Goal: Find specific page/section: Find specific page/section

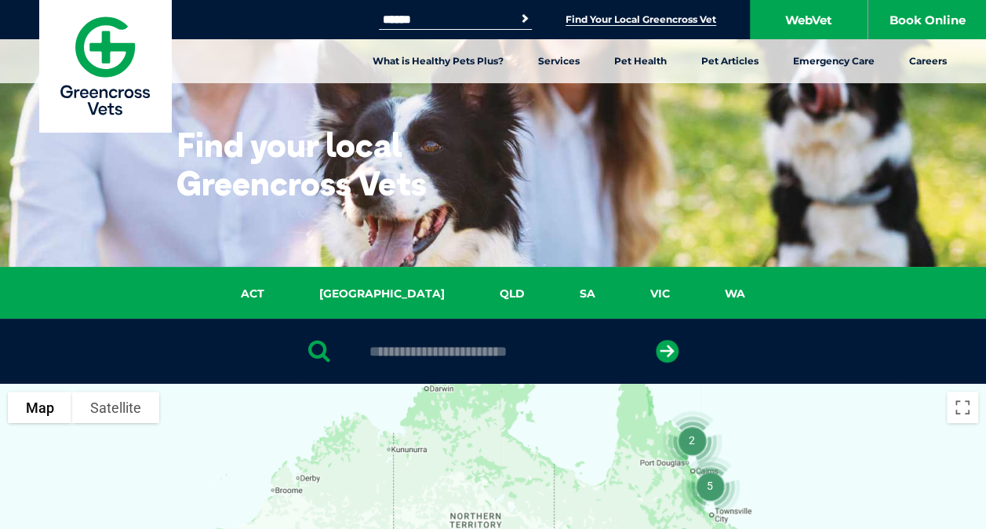
click at [515, 359] on input "text" at bounding box center [493, 352] width 263 height 16
type input "****"
click at [656, 340] on button "submit" at bounding box center [667, 351] width 23 height 23
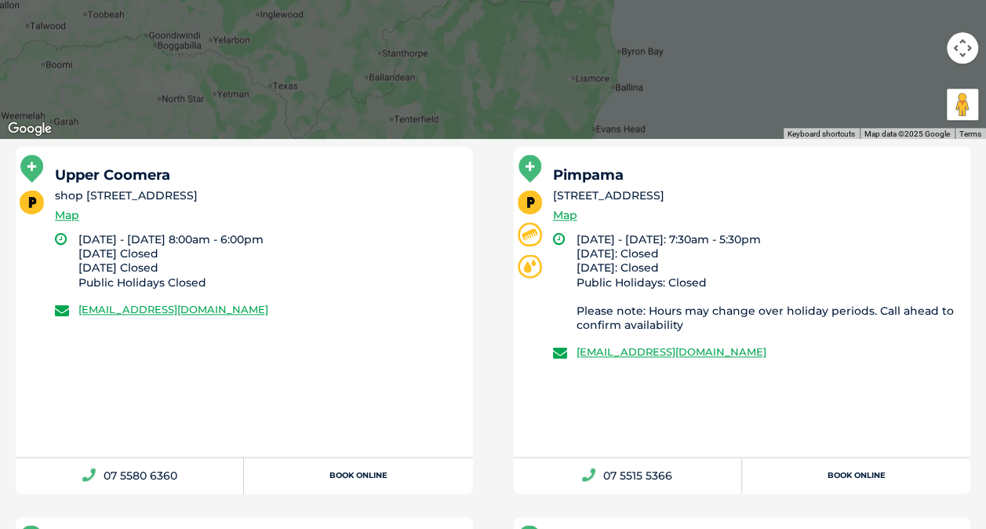
scroll to position [851, 0]
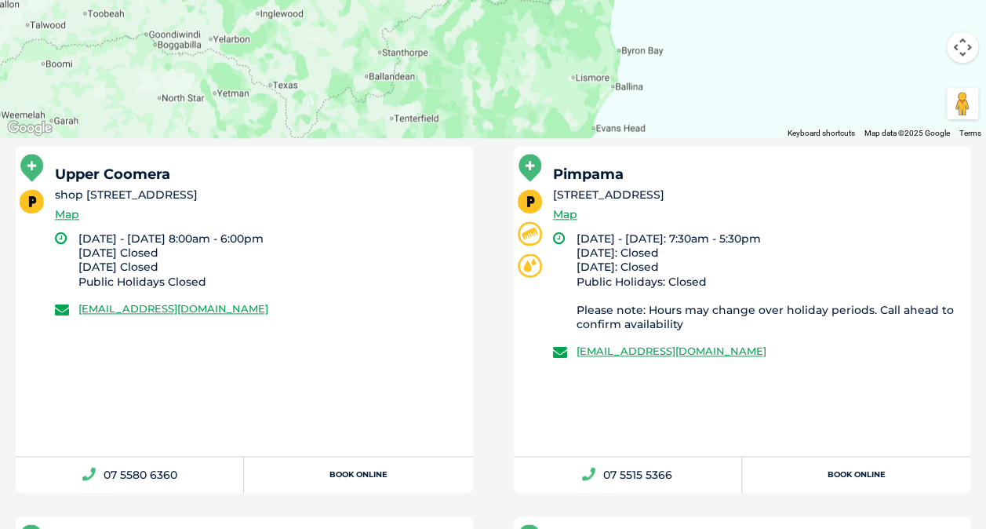
drag, startPoint x: 83, startPoint y: 194, endPoint x: 374, endPoint y: 190, distance: 291.2
click at [374, 190] on li "shop [STREET_ADDRESS]" at bounding box center [257, 195] width 404 height 16
copy li "[STREET_ADDRESS]"
drag, startPoint x: 55, startPoint y: 196, endPoint x: 229, endPoint y: 278, distance: 192.4
click at [229, 278] on div "Upper Coomera [STREET_ADDRESS] Map [DATE] - [DATE] 8:00am - 6:00pm [DATE] Close…" at bounding box center [245, 301] width 458 height 310
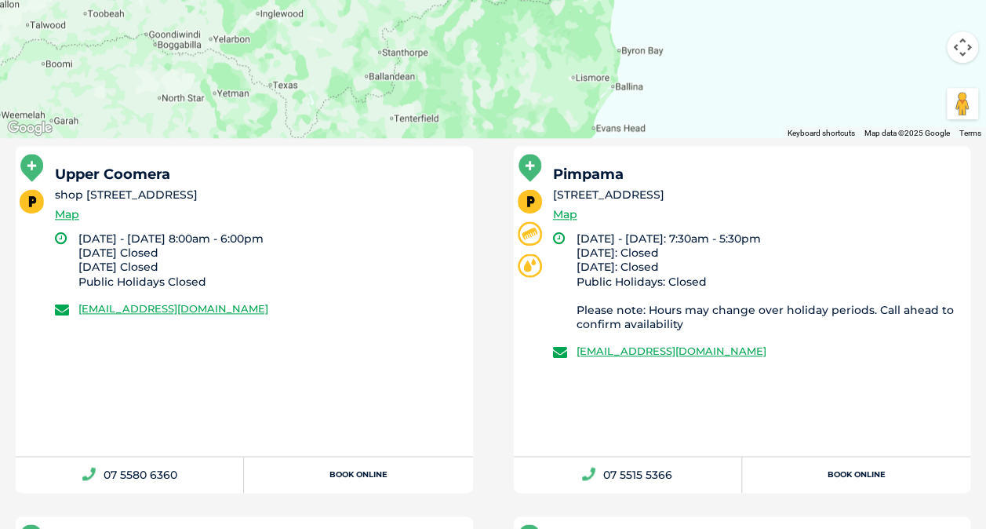
copy div "shop [STREET_ADDRESS] Map [DATE] - [DATE] 8:00am - 6:00pm [DATE] Closed [DATE] …"
drag, startPoint x: 556, startPoint y: 195, endPoint x: 928, endPoint y: 193, distance: 372.0
click at [928, 193] on li "[STREET_ADDRESS]" at bounding box center [755, 195] width 404 height 16
copy li "Nexus Drive, Shop B1.5 Home Focus Centre, [GEOGRAPHIC_DATA]"
click at [607, 206] on div "Pimpama [STREET_ADDRESS] Map" at bounding box center [755, 199] width 404 height 64
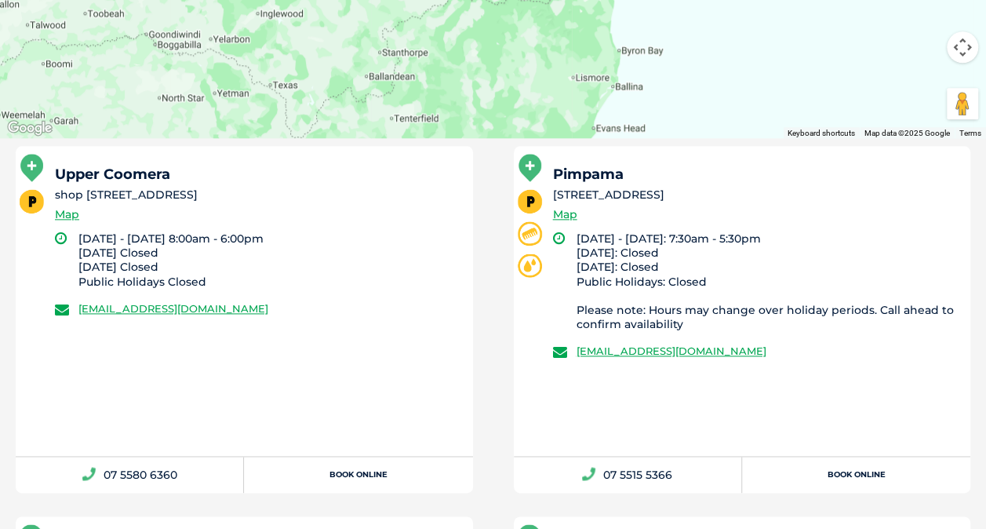
drag, startPoint x: 555, startPoint y: 196, endPoint x: 923, endPoint y: 195, distance: 368.1
click at [923, 195] on li "[STREET_ADDRESS]" at bounding box center [755, 195] width 404 height 16
copy li "[STREET_ADDRESS]"
drag, startPoint x: 578, startPoint y: 235, endPoint x: 768, endPoint y: 280, distance: 196.1
click at [768, 280] on li "[DATE] - [DATE]: 7:30am - 5:30pm [DATE]: Closed [DATE]: Closed Public Holidays:…" at bounding box center [767, 282] width 381 height 100
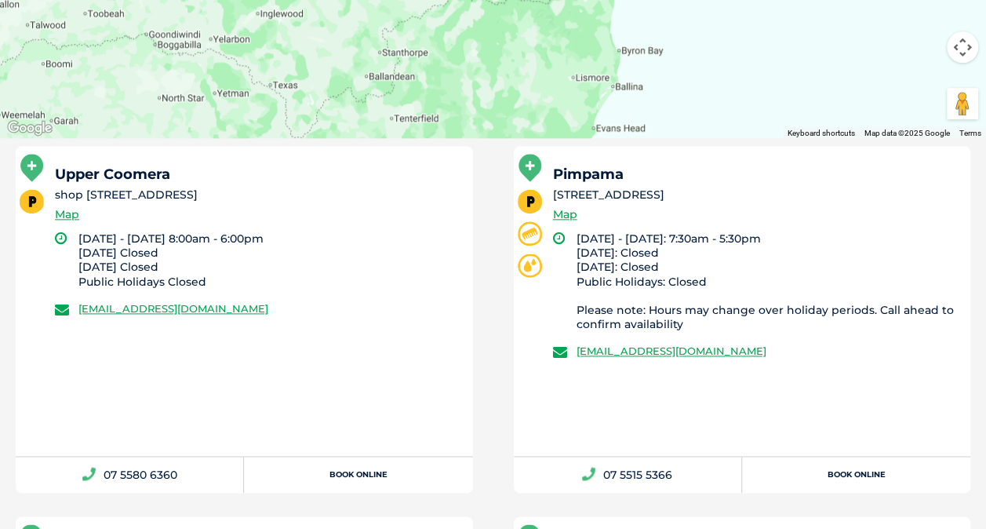
copy li "[DATE] - [DATE]: 7:30am - 5:30pm [DATE]: Closed [DATE]: Closed Public Holidays:…"
click at [704, 281] on li "[DATE] - [DATE]: 7:30am - 5:30pm [DATE]: Closed [DATE]: Closed Public Holidays:…" at bounding box center [767, 282] width 381 height 100
drag, startPoint x: 704, startPoint y: 281, endPoint x: 581, endPoint y: 242, distance: 129.3
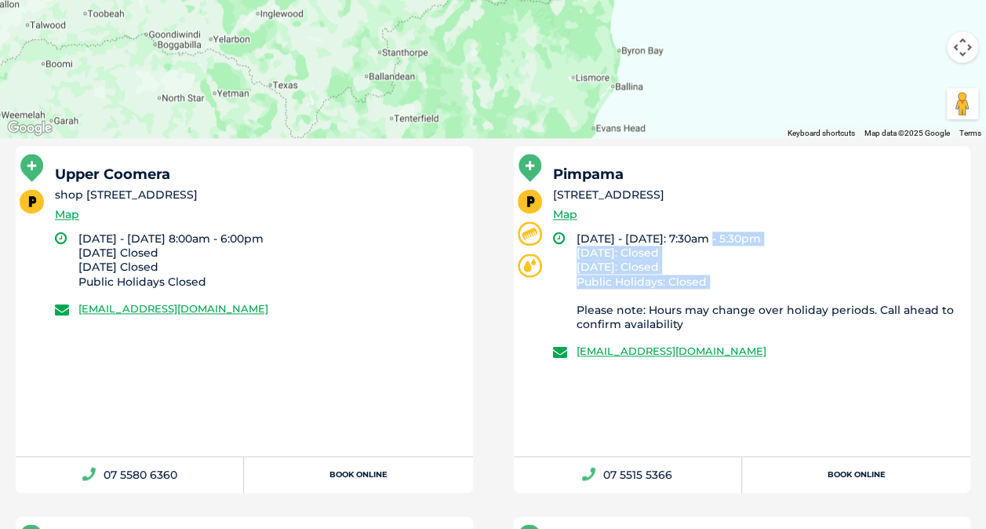
click at [581, 242] on li "[DATE] - [DATE]: 7:30am - 5:30pm [DATE]: Closed [DATE]: Closed Public Holidays:…" at bounding box center [767, 282] width 381 height 100
click at [362, 430] on div "Upper Coomera [STREET_ADDRESS] Map [DATE] - [DATE] 8:00am - 6:00pm [DATE] Close…" at bounding box center [245, 301] width 458 height 310
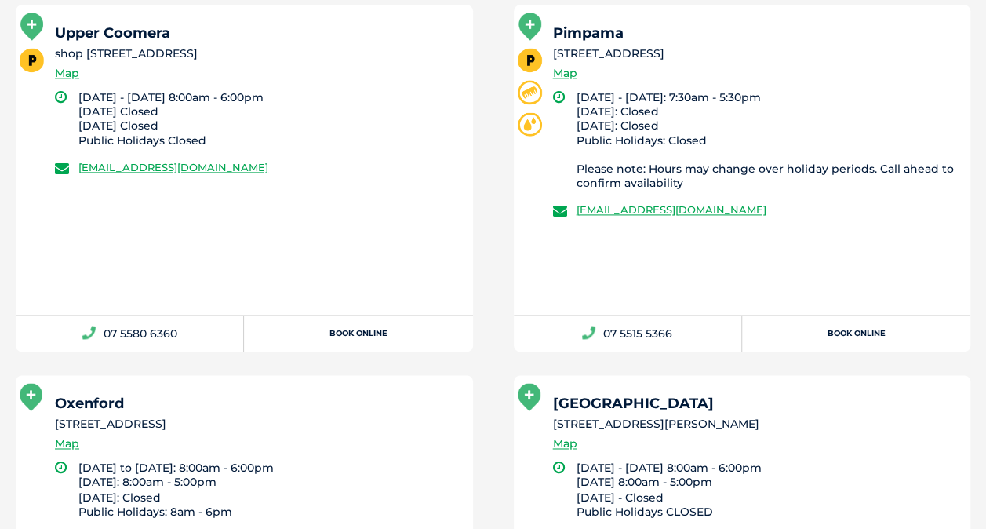
scroll to position [1035, 0]
